Goal: Transaction & Acquisition: Obtain resource

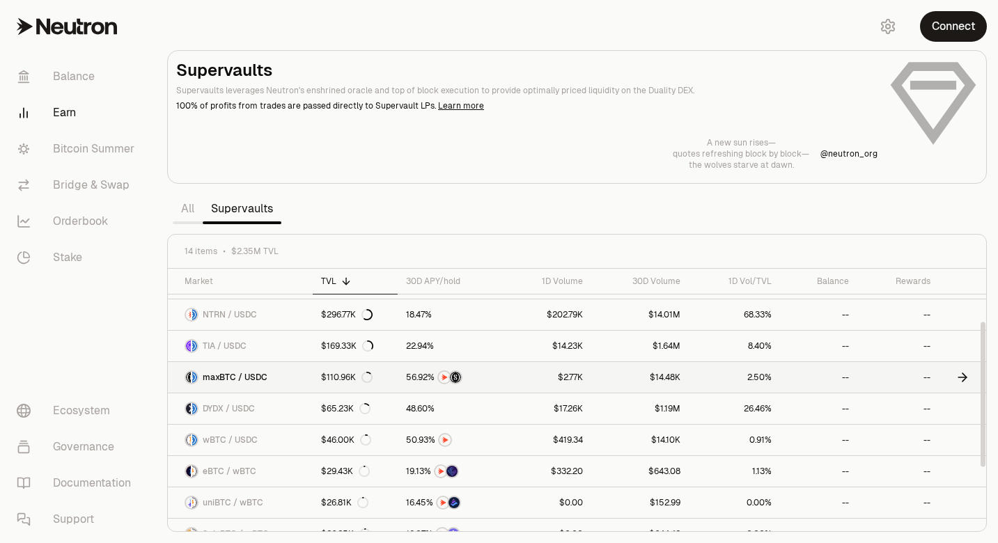
scroll to position [95, 0]
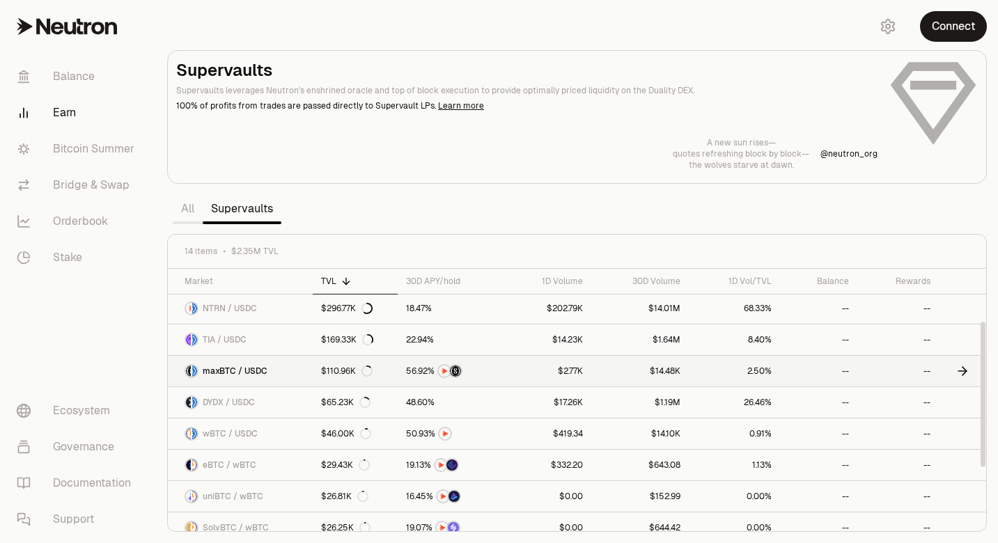
click at [270, 368] on link "maxBTC / USDC" at bounding box center [240, 371] width 145 height 31
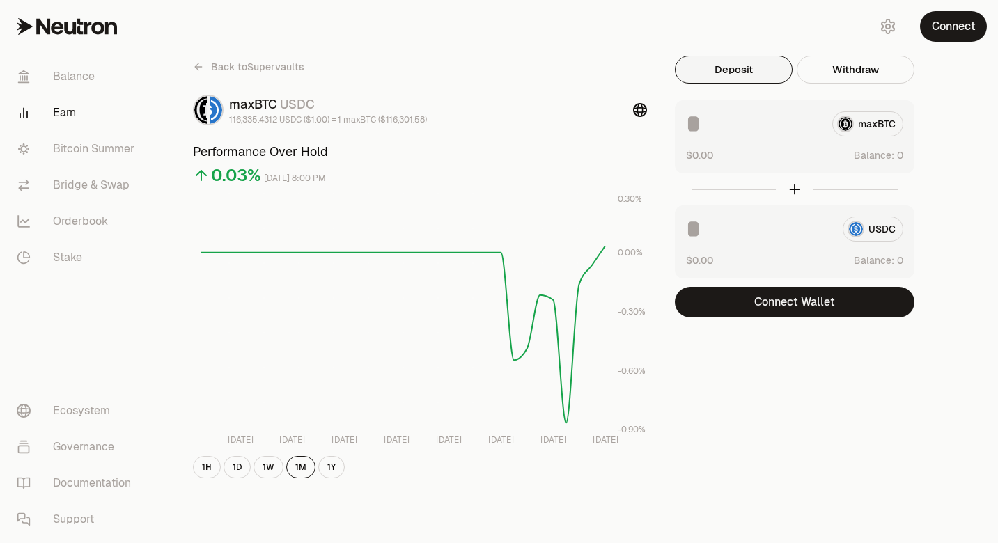
click at [870, 123] on div "maxBTC" at bounding box center [794, 123] width 217 height 25
click at [854, 123] on div "maxBTC" at bounding box center [794, 123] width 217 height 25
click at [737, 77] on button "Deposit" at bounding box center [734, 70] width 118 height 28
click at [725, 68] on button "Deposit" at bounding box center [734, 70] width 118 height 28
click at [870, 111] on div "maxBTC" at bounding box center [794, 123] width 217 height 25
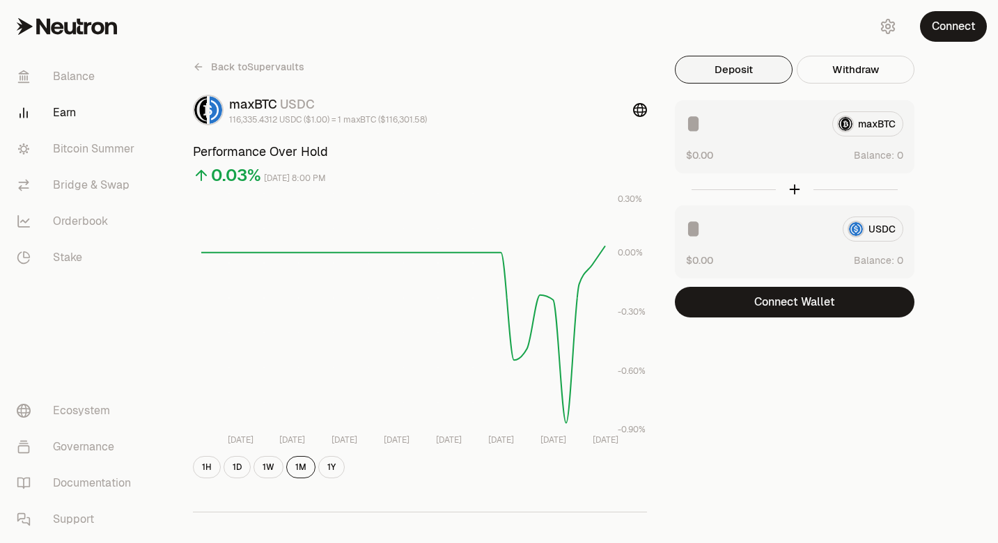
click at [870, 125] on div "maxBTC" at bounding box center [794, 123] width 217 height 25
click at [954, 30] on button "Connect" at bounding box center [953, 26] width 67 height 31
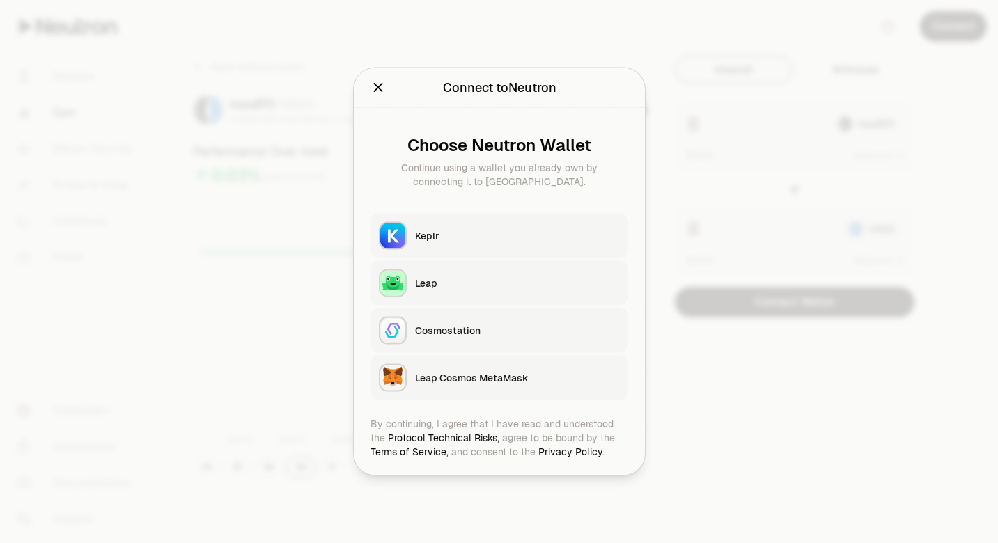
click at [457, 218] on button "Keplr" at bounding box center [499, 236] width 258 height 45
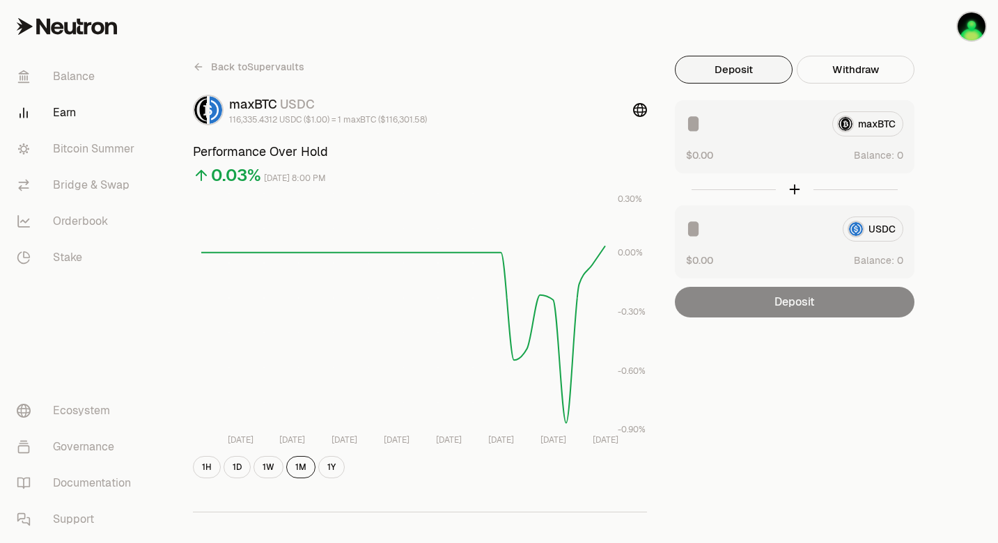
click at [862, 120] on div "maxBTC" at bounding box center [794, 123] width 217 height 25
click at [754, 66] on button "Deposit" at bounding box center [734, 70] width 118 height 28
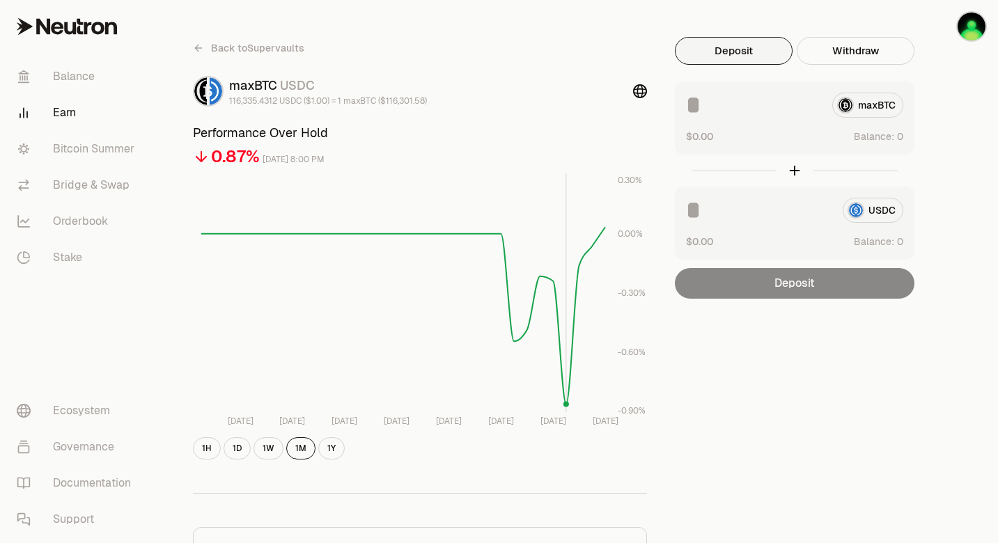
scroll to position [17, 0]
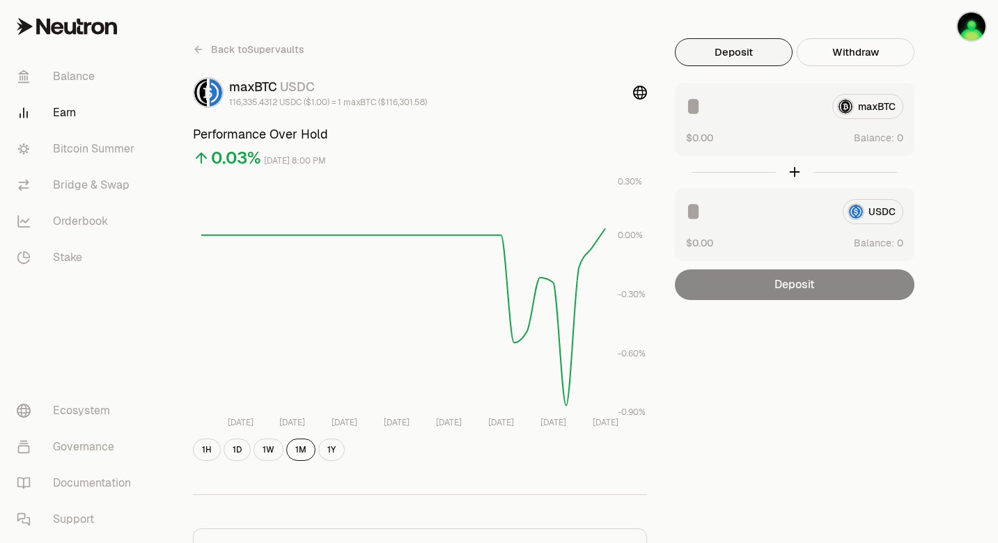
click at [847, 107] on div "maxBTC" at bounding box center [794, 106] width 217 height 25
click at [200, 47] on icon at bounding box center [198, 49] width 11 height 11
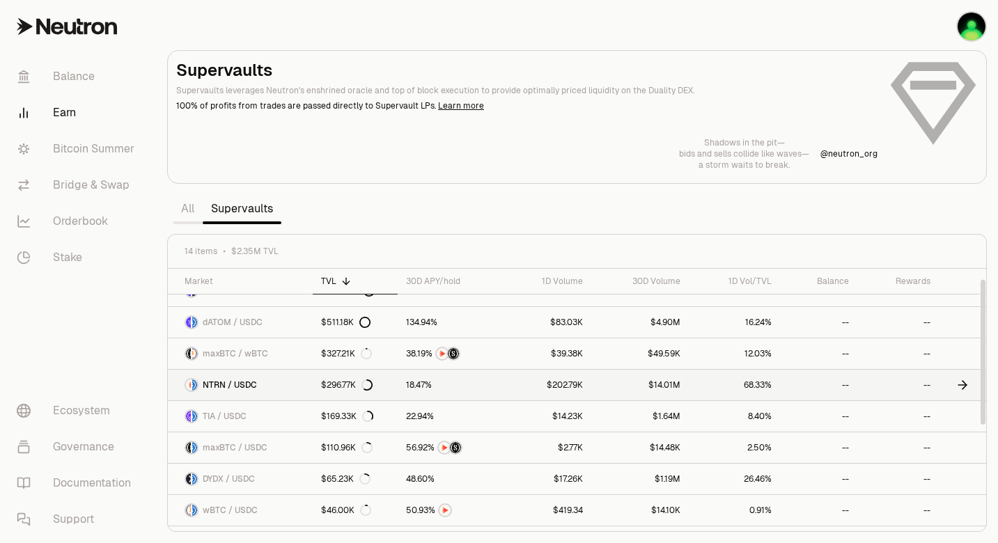
scroll to position [20, 0]
click at [288, 322] on link "dATOM / USDC" at bounding box center [240, 321] width 145 height 31
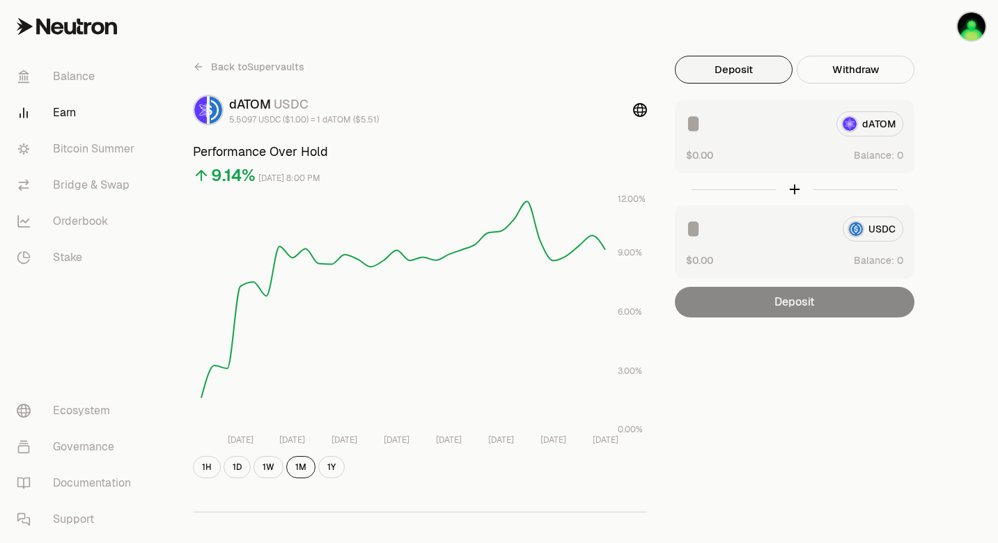
click at [886, 126] on div "dATOM" at bounding box center [794, 123] width 217 height 25
click at [746, 71] on button "Deposit" at bounding box center [734, 70] width 118 height 28
click at [677, 72] on button "Deposit" at bounding box center [734, 70] width 118 height 28
click at [701, 70] on button "Deposit" at bounding box center [734, 70] width 118 height 28
click at [102, 183] on link "Bridge & Swap" at bounding box center [78, 185] width 145 height 36
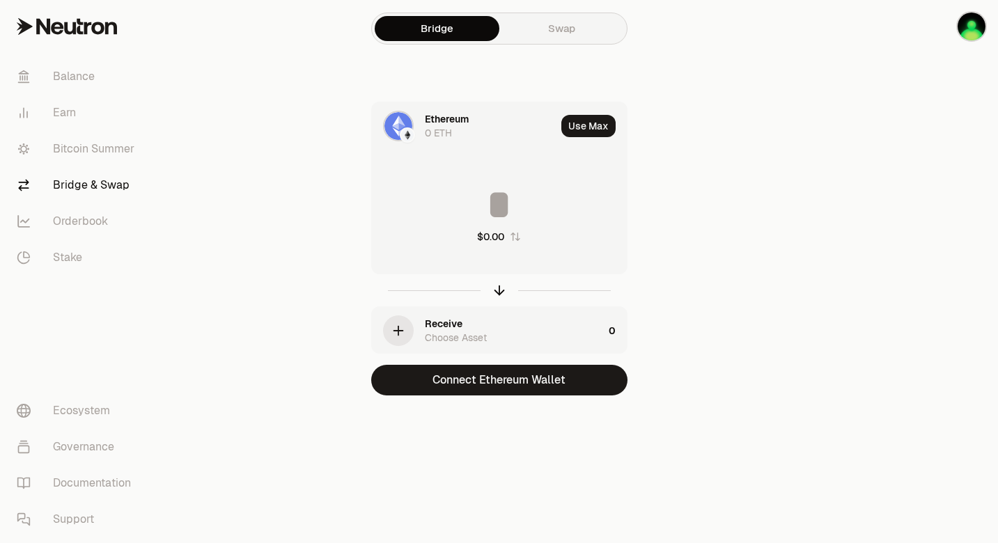
click at [419, 122] on div "Ethereum 0 ETH" at bounding box center [464, 125] width 184 height 47
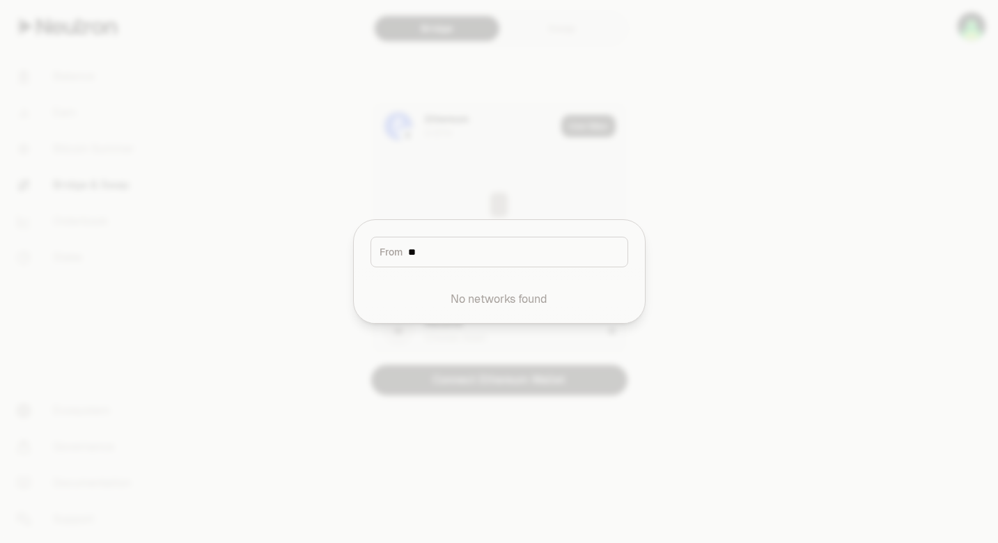
type input "*"
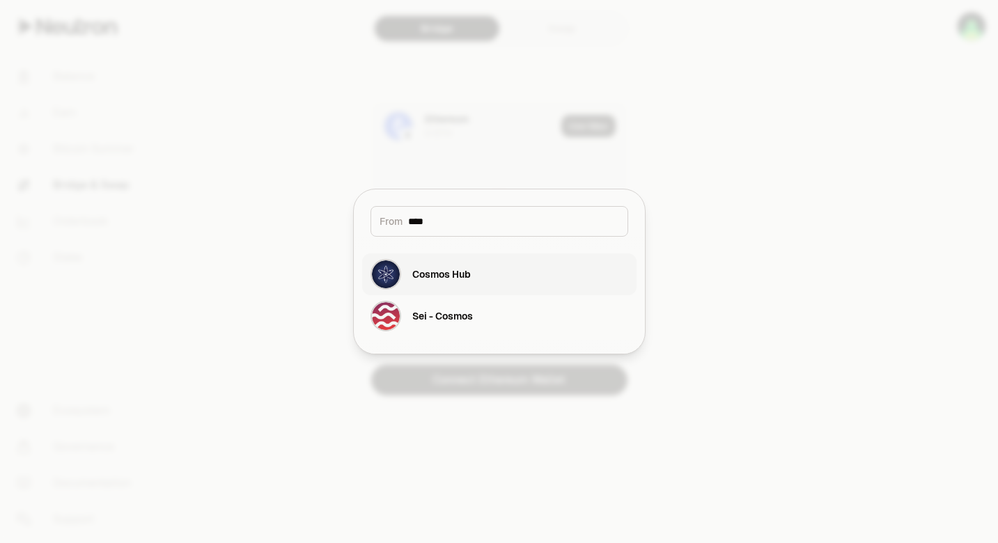
type input "****"
click at [453, 276] on div "Cosmos Hub" at bounding box center [441, 274] width 58 height 14
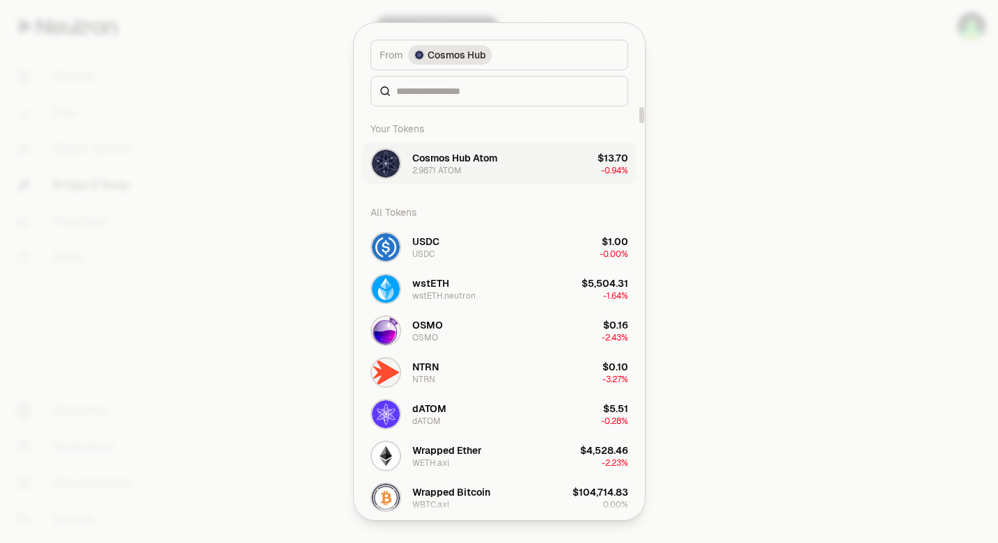
click at [546, 162] on button "Cosmos Hub Atom 2.9871 ATOM $13.70 -0.94%" at bounding box center [499, 164] width 274 height 42
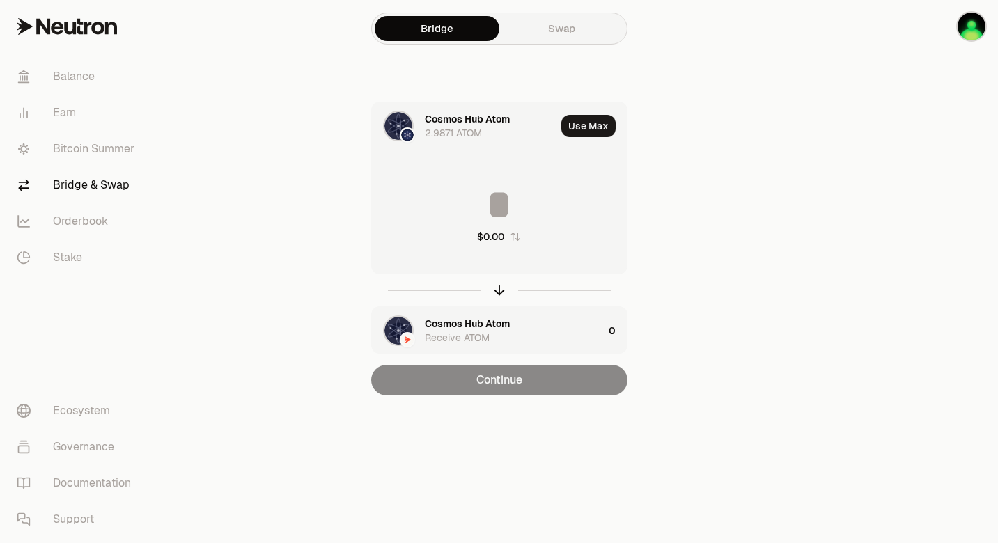
click at [508, 188] on input at bounding box center [499, 205] width 255 height 42
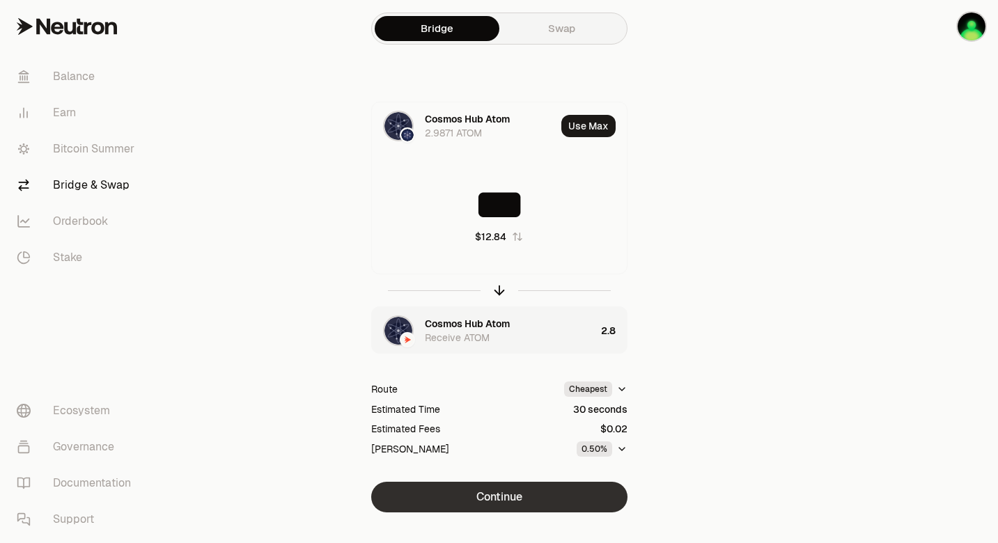
type input "***"
click at [516, 492] on button "Continue" at bounding box center [499, 497] width 256 height 31
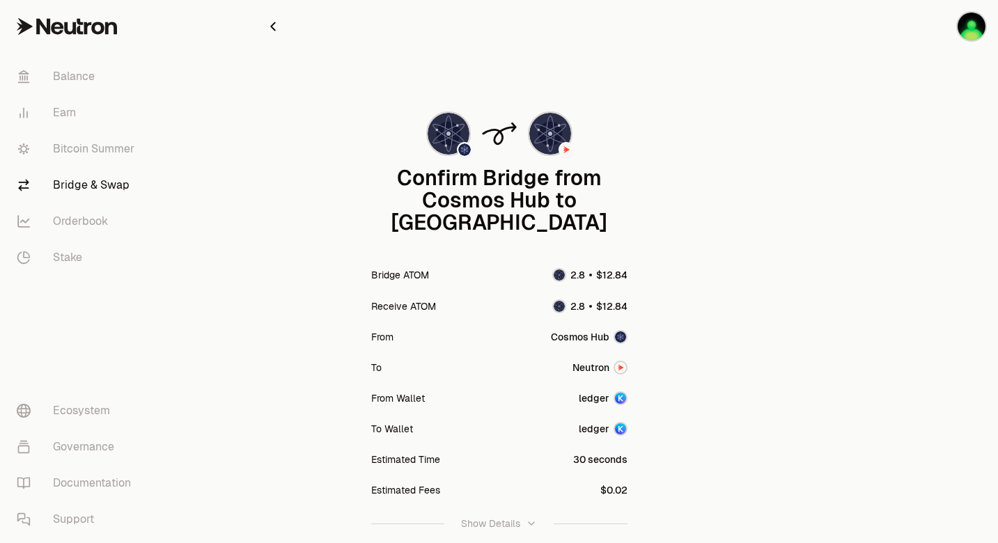
scroll to position [110, 0]
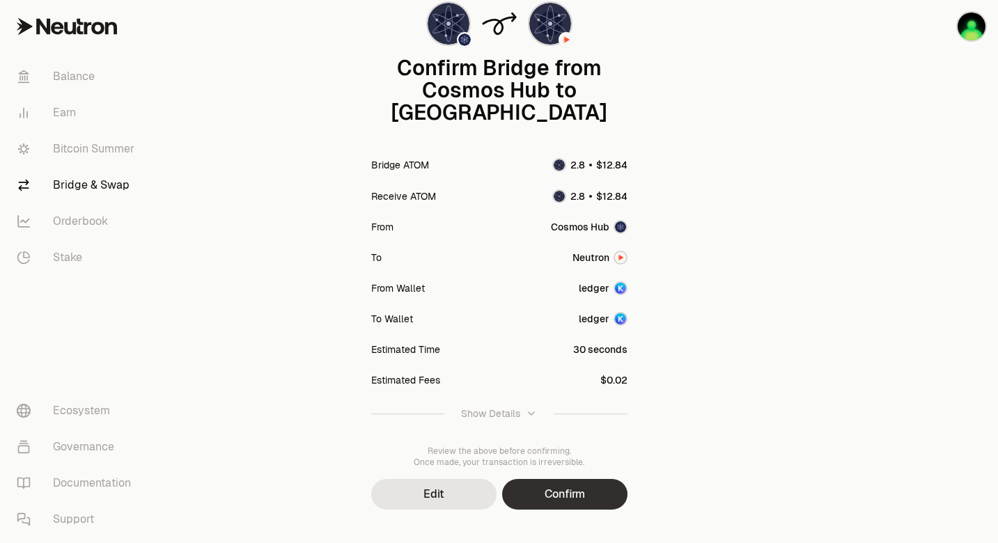
click at [578, 479] on button "Confirm" at bounding box center [564, 494] width 125 height 31
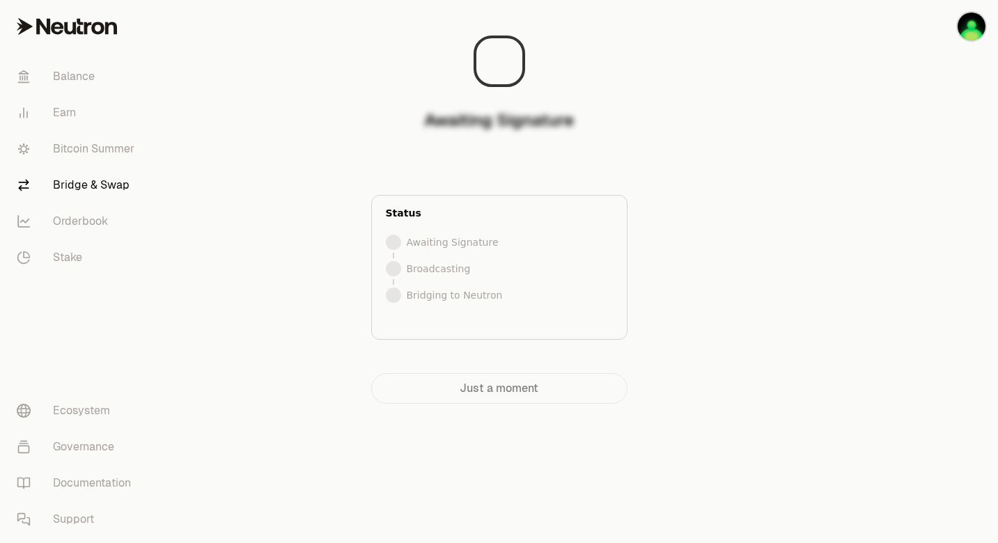
scroll to position [0, 0]
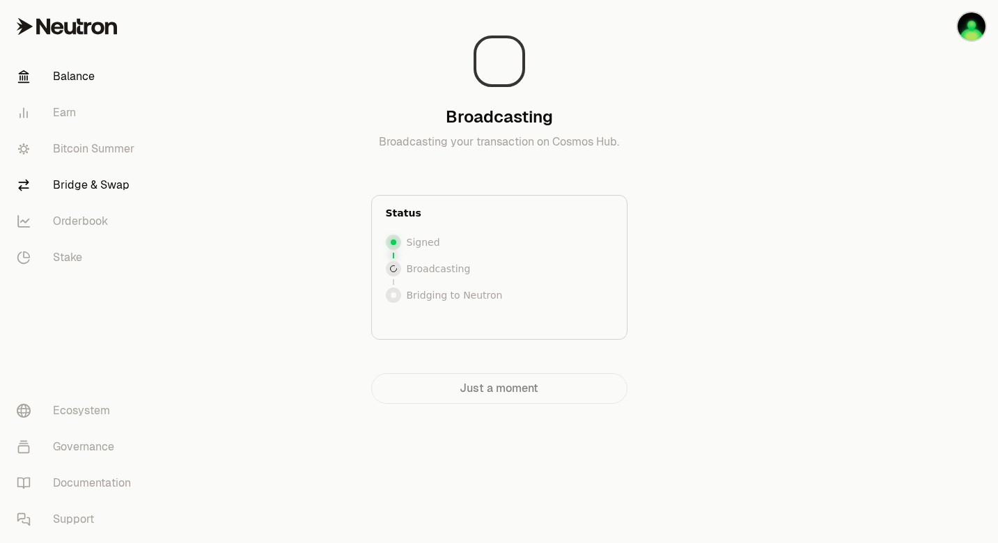
click at [100, 72] on link "Balance" at bounding box center [78, 76] width 145 height 36
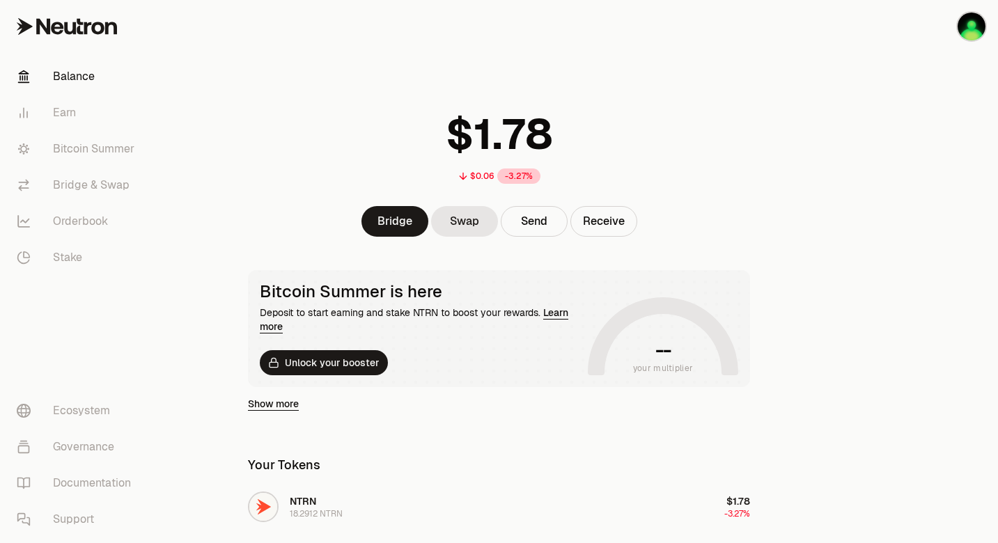
scroll to position [221, 0]
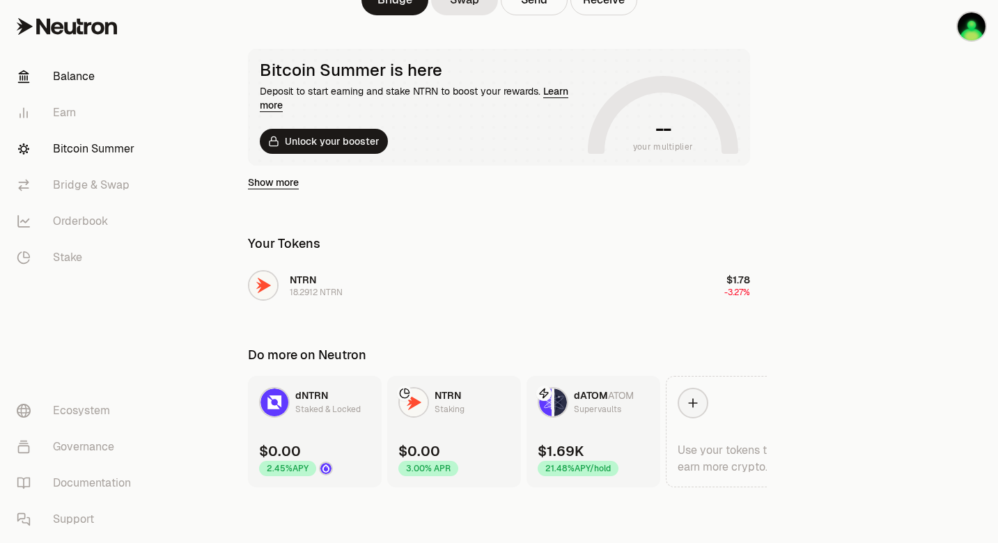
click at [117, 157] on link "Bitcoin Summer" at bounding box center [78, 149] width 145 height 36
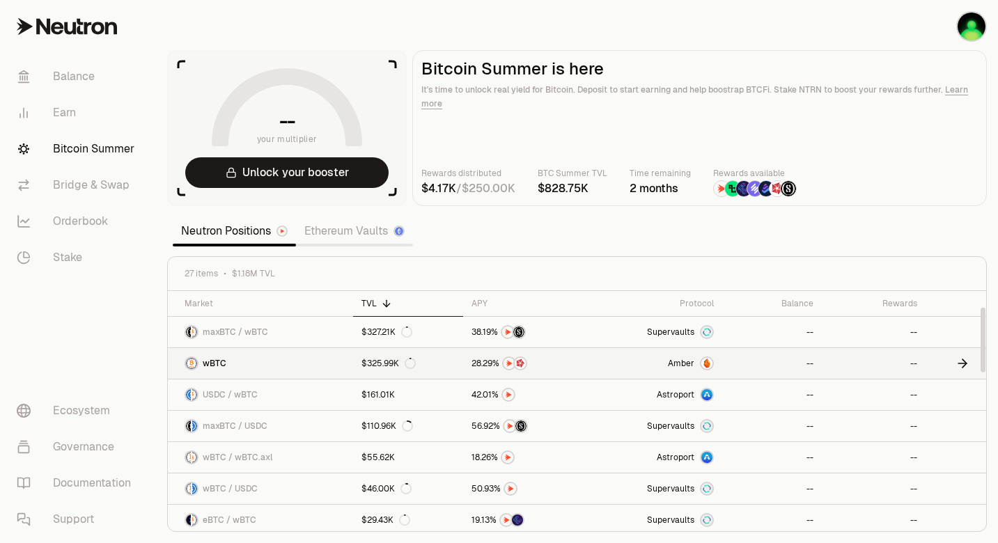
scroll to position [155, 0]
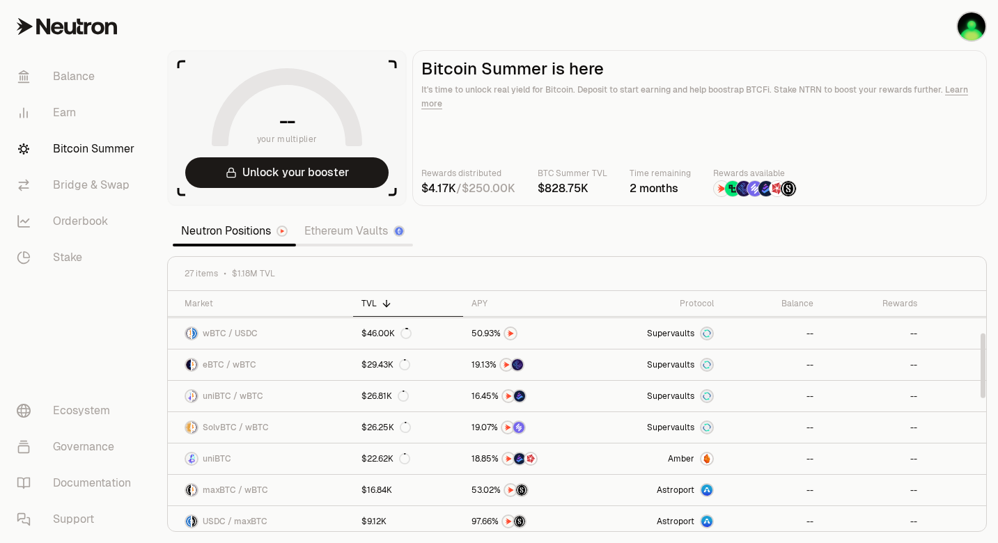
click at [346, 246] on div "Neutron Positions Ethereum Vaults" at bounding box center [293, 231] width 240 height 31
click at [343, 230] on link "Ethereum Vaults" at bounding box center [354, 231] width 117 height 28
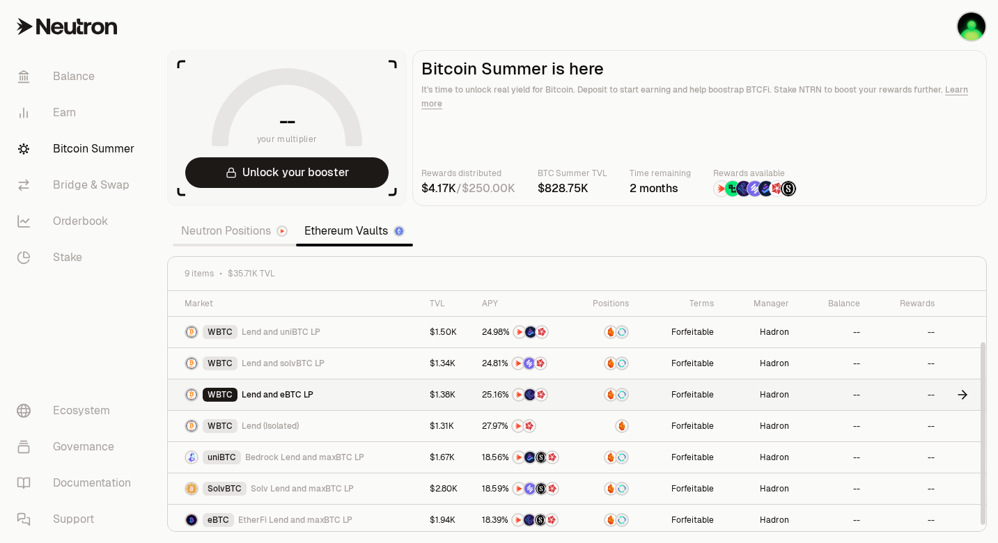
scroll to position [67, 0]
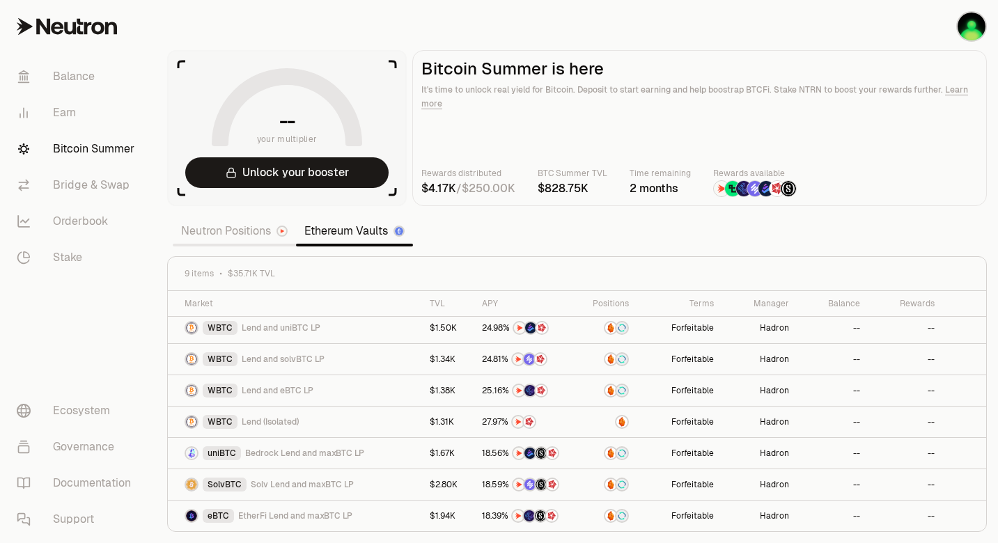
click at [225, 237] on link "Neutron Positions" at bounding box center [234, 231] width 123 height 28
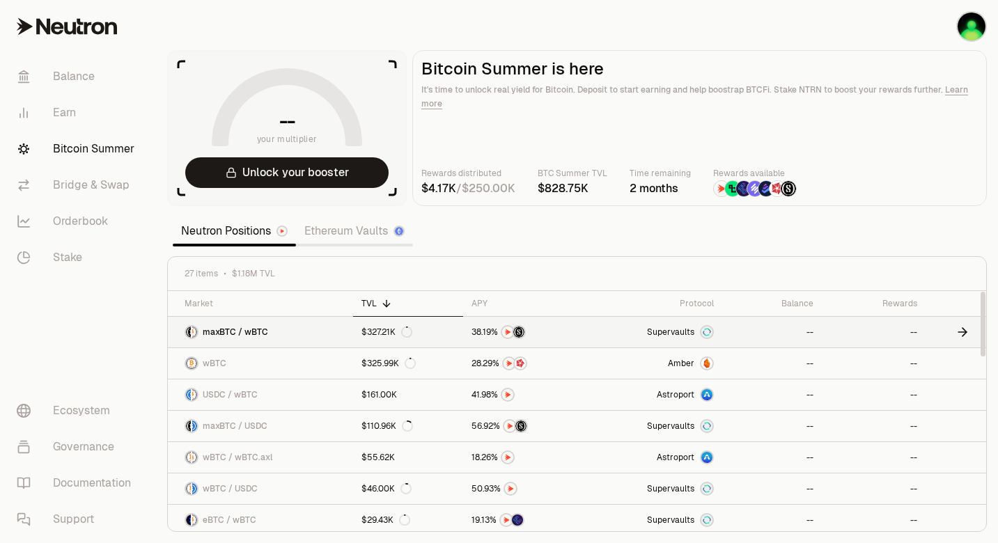
click at [616, 323] on link "Supervaults" at bounding box center [657, 332] width 130 height 31
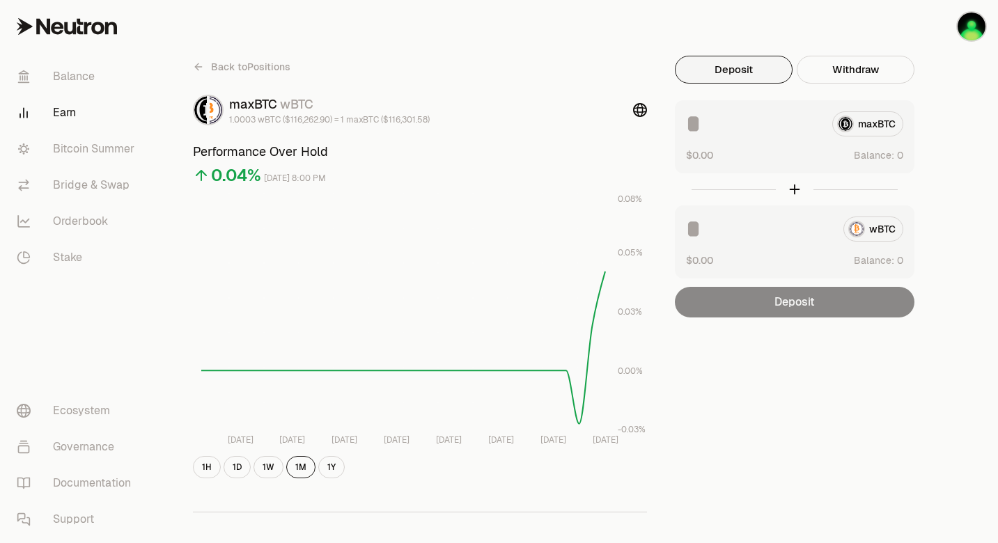
click at [860, 132] on div "maxBTC" at bounding box center [794, 123] width 217 height 25
click at [72, 251] on link "Stake" at bounding box center [78, 257] width 145 height 36
